Goal: Navigation & Orientation: Find specific page/section

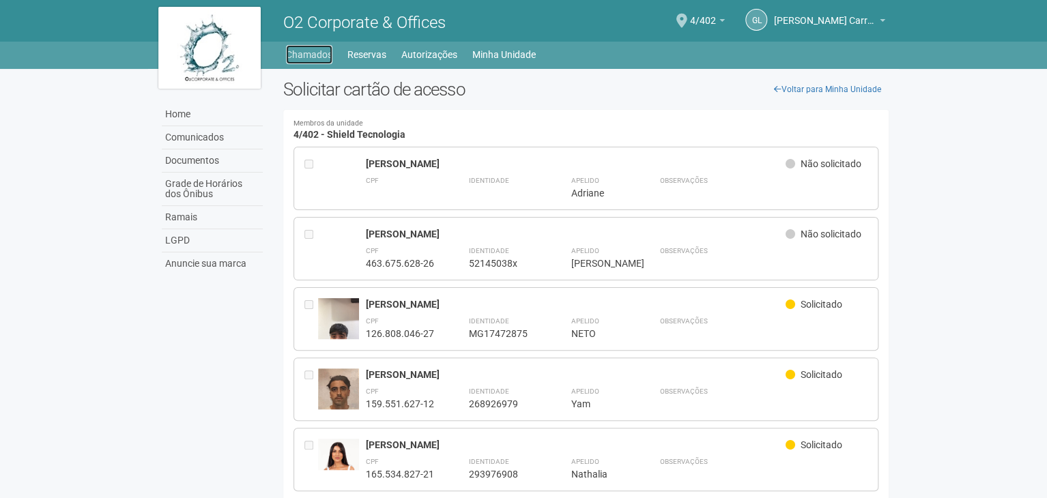
click at [307, 57] on link "Chamados" at bounding box center [309, 54] width 46 height 19
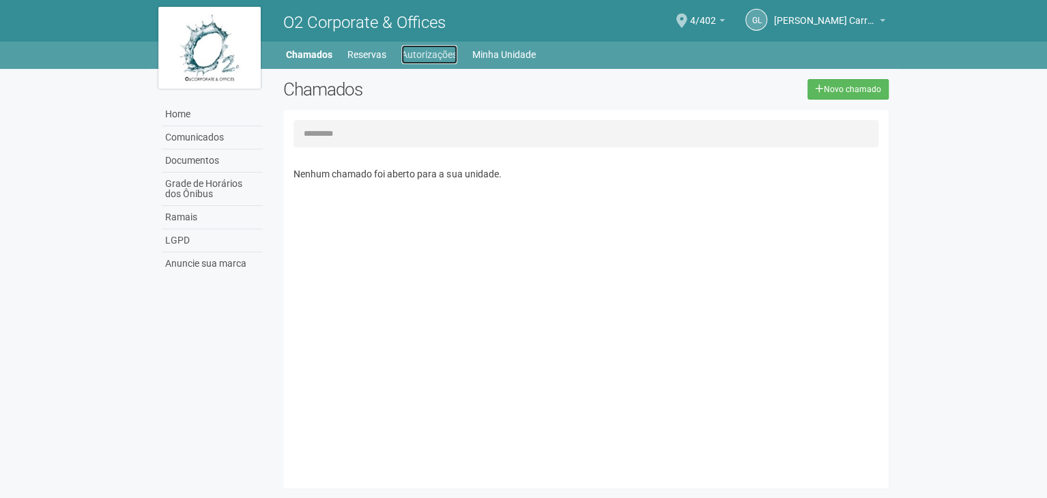
click at [440, 52] on link "Autorizações" at bounding box center [429, 54] width 56 height 19
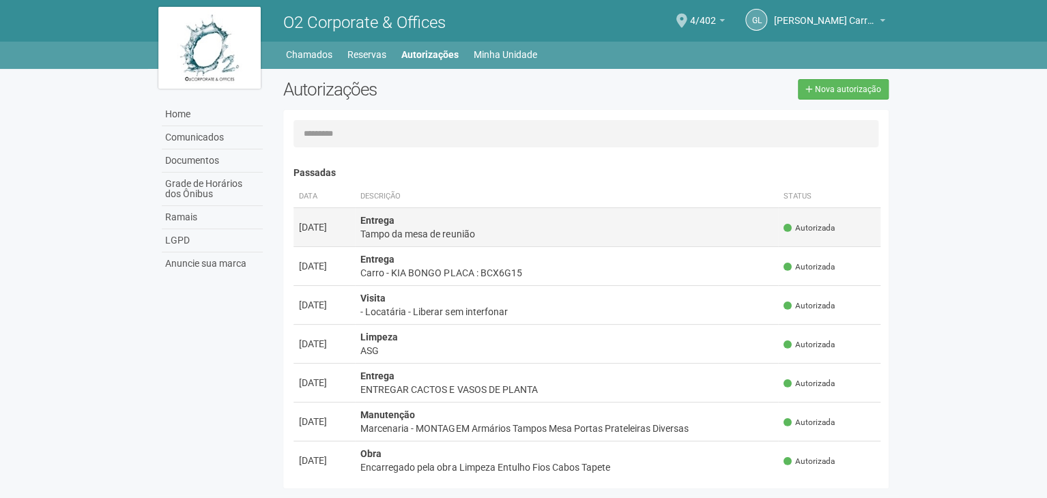
click at [506, 233] on div "Tampo da mesa de reunião" at bounding box center [566, 234] width 412 height 14
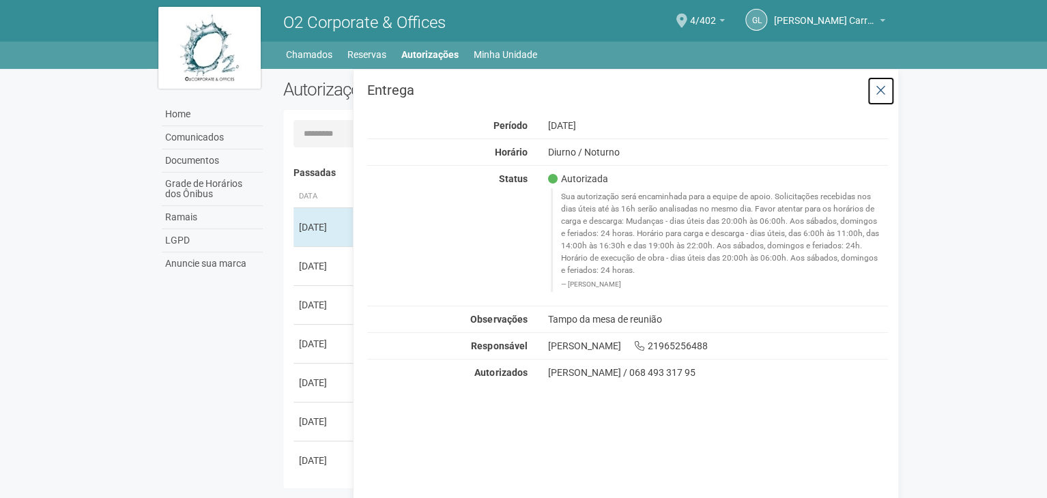
click at [877, 89] on icon at bounding box center [881, 91] width 10 height 14
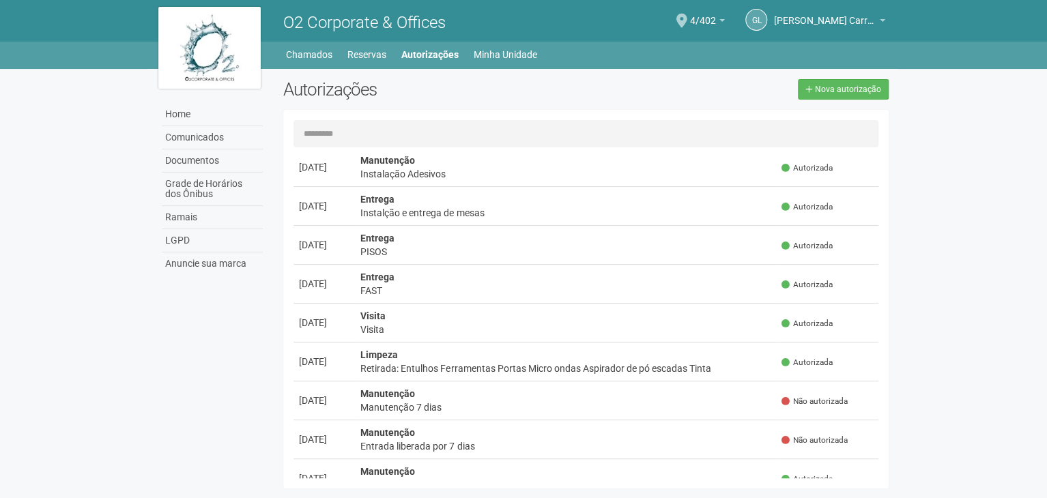
scroll to position [751, 0]
